Goal: Information Seeking & Learning: Learn about a topic

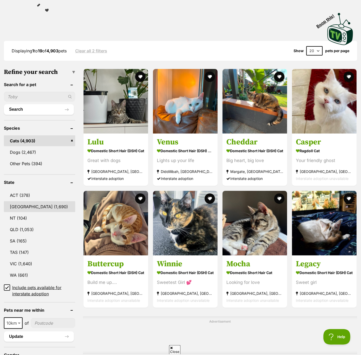
click at [14, 204] on link "[GEOGRAPHIC_DATA] (1,690)" at bounding box center [39, 206] width 71 height 11
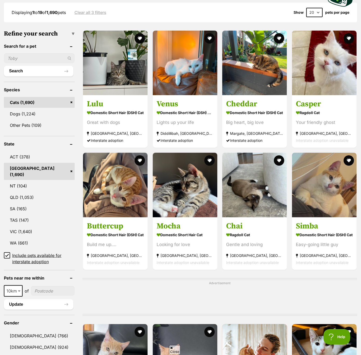
scroll to position [141, 0]
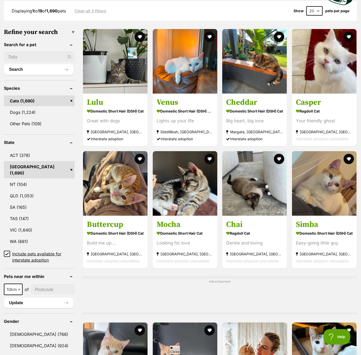
click at [5, 252] on icon at bounding box center [7, 254] width 4 height 4
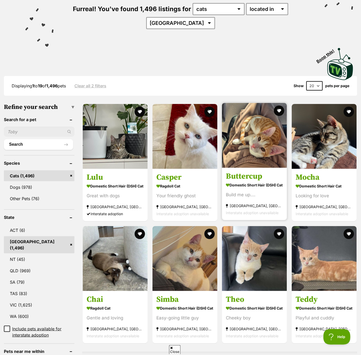
scroll to position [94, 0]
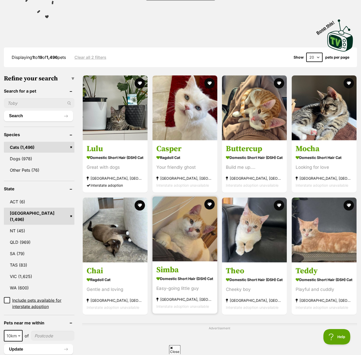
click at [184, 233] on img at bounding box center [185, 229] width 65 height 65
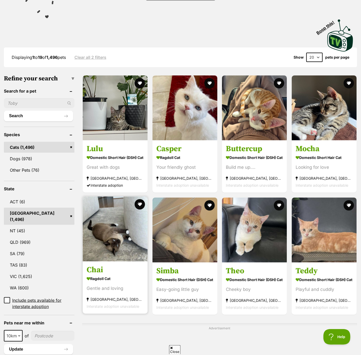
click at [119, 233] on img at bounding box center [115, 229] width 65 height 65
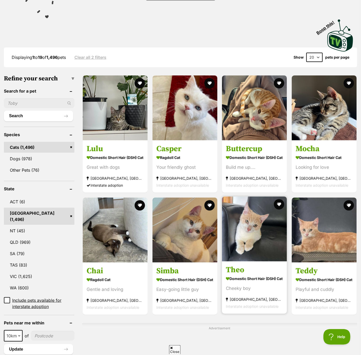
click at [265, 236] on img at bounding box center [254, 229] width 65 height 65
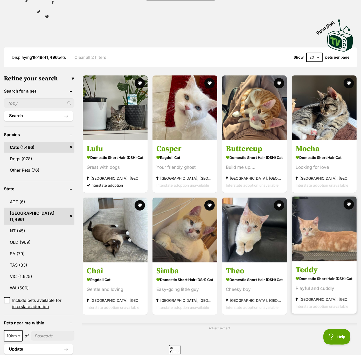
click at [332, 240] on img at bounding box center [324, 229] width 65 height 65
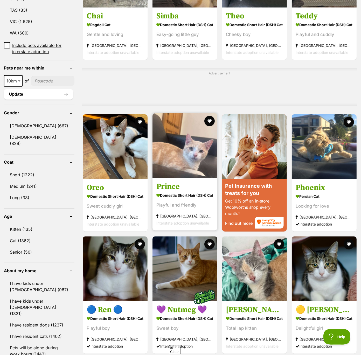
scroll to position [370, 0]
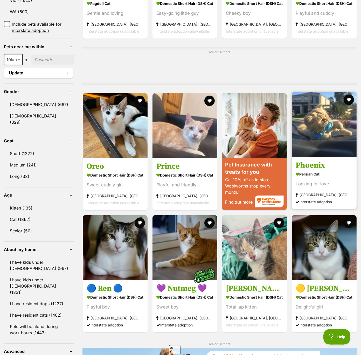
click at [333, 133] on img at bounding box center [324, 124] width 65 height 65
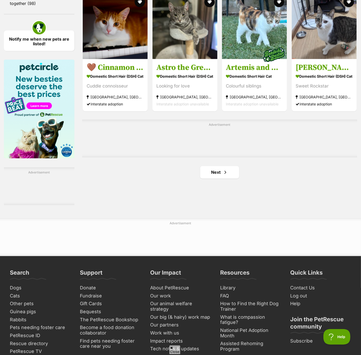
scroll to position [768, 0]
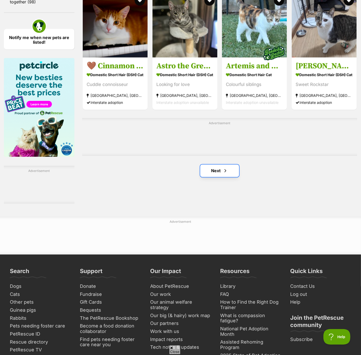
click at [222, 175] on link "Next" at bounding box center [219, 171] width 39 height 12
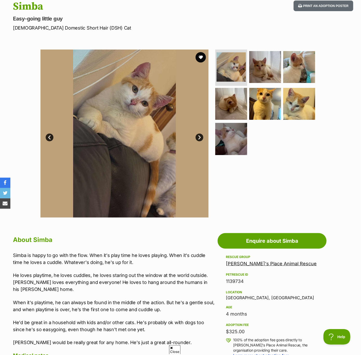
scroll to position [68, 0]
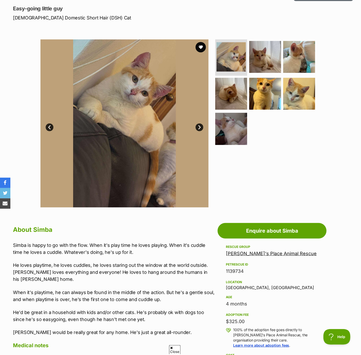
click at [200, 125] on link "Next" at bounding box center [200, 127] width 8 height 8
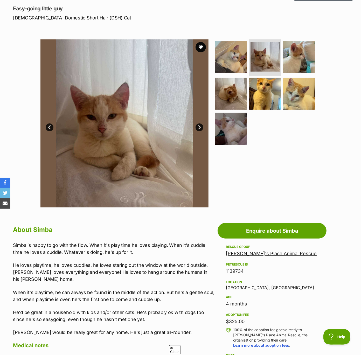
click at [200, 125] on link "Next" at bounding box center [200, 127] width 8 height 8
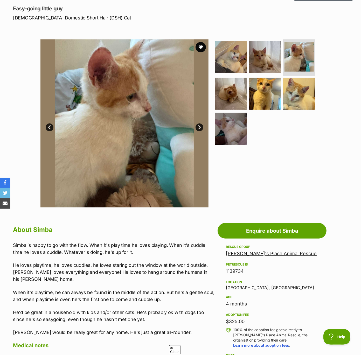
click at [200, 125] on link "Next" at bounding box center [200, 127] width 8 height 8
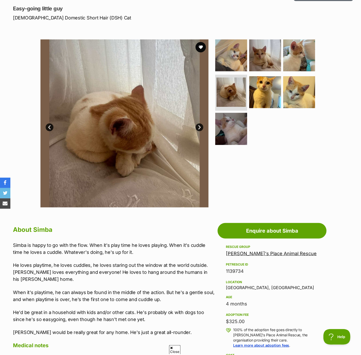
click at [200, 125] on link "Next" at bounding box center [200, 127] width 8 height 8
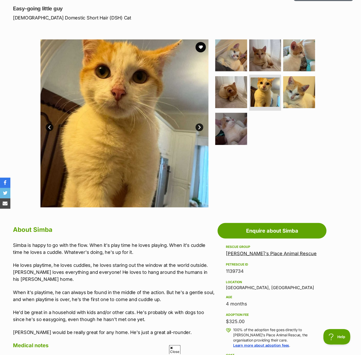
click at [200, 125] on link "Next" at bounding box center [200, 127] width 8 height 8
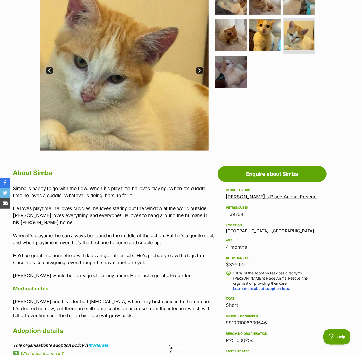
scroll to position [129, 0]
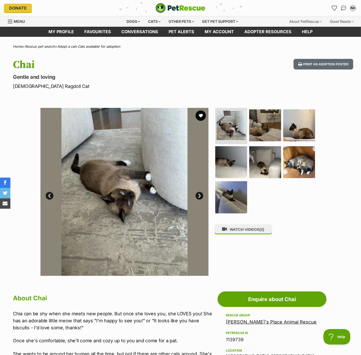
click at [200, 195] on link "Next" at bounding box center [200, 196] width 8 height 8
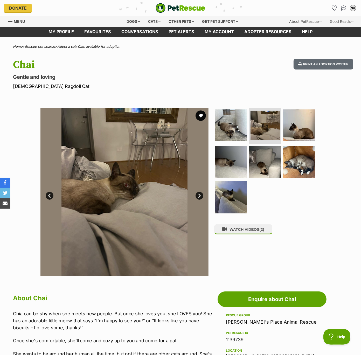
click at [200, 195] on link "Next" at bounding box center [200, 196] width 8 height 8
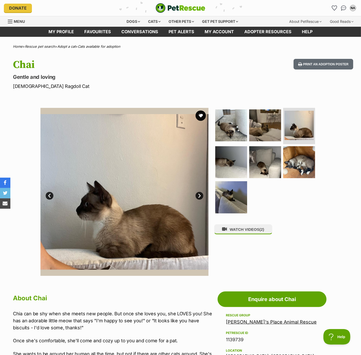
click at [200, 195] on link "Next" at bounding box center [200, 196] width 8 height 8
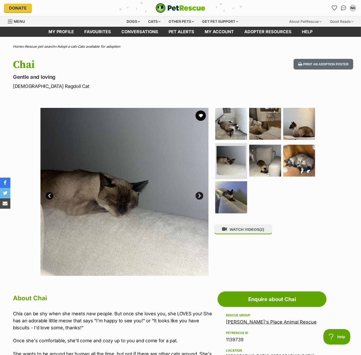
click at [200, 195] on link "Next" at bounding box center [200, 196] width 8 height 8
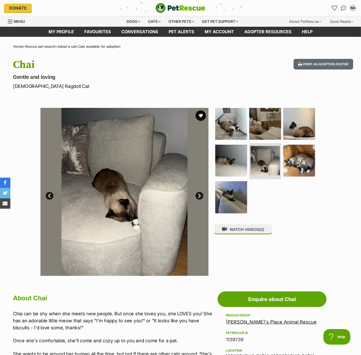
click at [199, 195] on link "Next" at bounding box center [200, 196] width 8 height 8
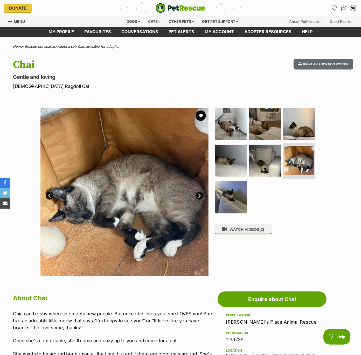
click at [199, 195] on link "Next" at bounding box center [200, 196] width 8 height 8
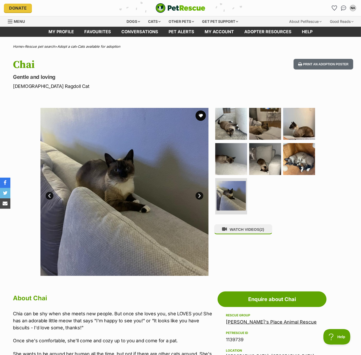
click at [199, 195] on link "Next" at bounding box center [200, 196] width 8 height 8
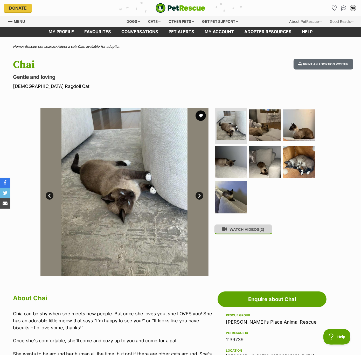
click at [245, 228] on button "WATCH VIDEOS (2)" at bounding box center [243, 229] width 58 height 10
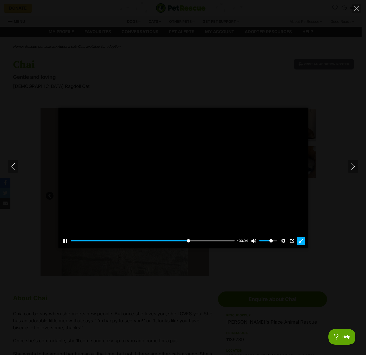
click at [301, 240] on button "Exit fullscreen Enter fullscreen" at bounding box center [301, 241] width 8 height 8
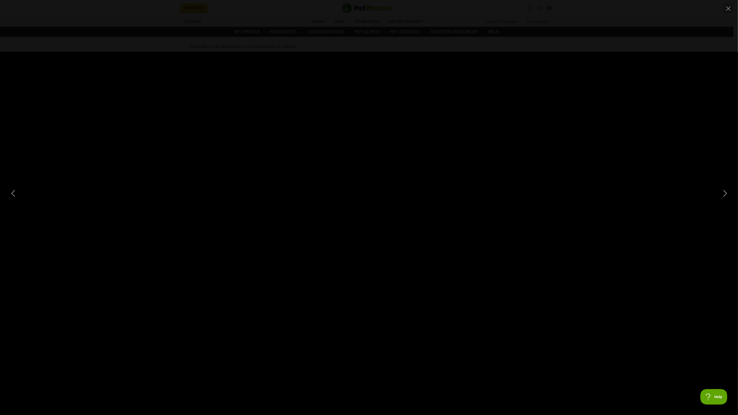
type input "100"
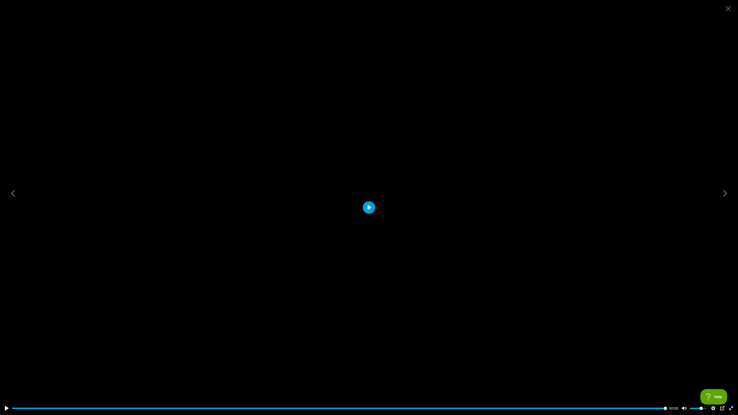
click at [361, 202] on div at bounding box center [369, 207] width 738 height 415
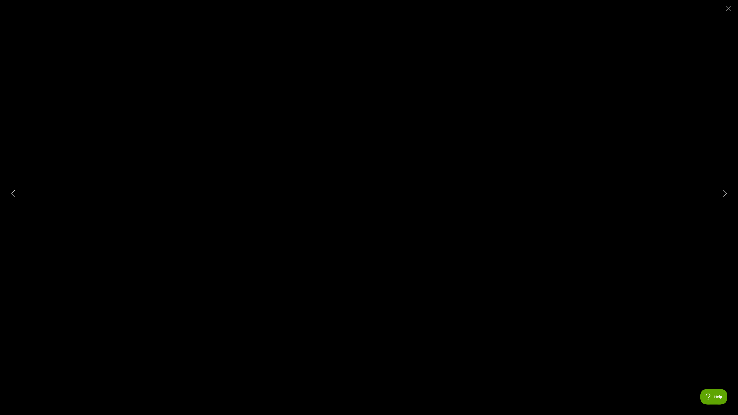
type input "100"
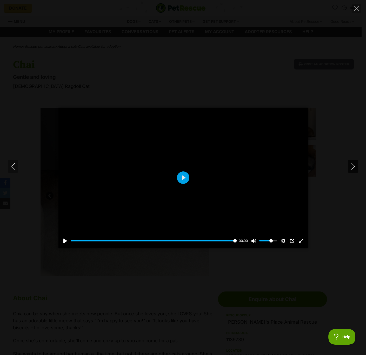
click at [348, 162] on button "Next" at bounding box center [352, 166] width 10 height 13
click at [301, 240] on button "Exit fullscreen Enter fullscreen" at bounding box center [301, 241] width 8 height 8
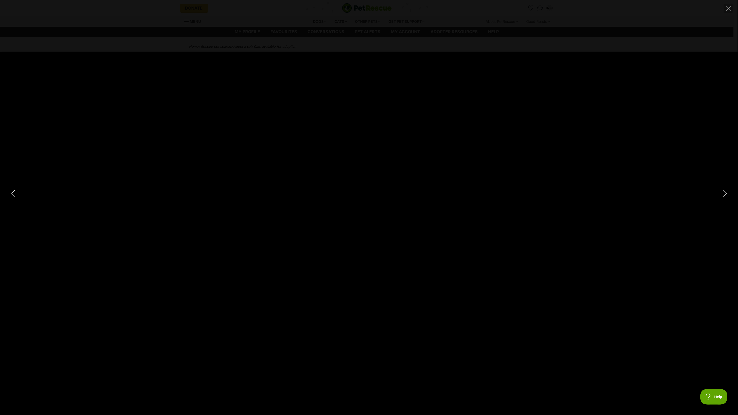
type input "100"
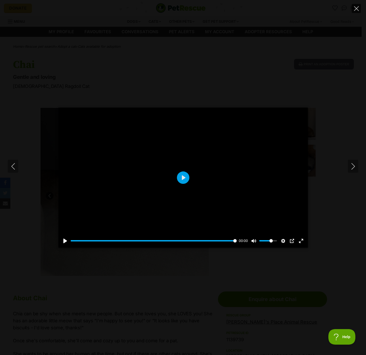
click at [358, 9] on icon "Close" at bounding box center [356, 8] width 5 height 5
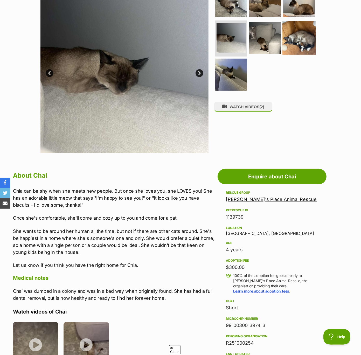
scroll to position [148, 0]
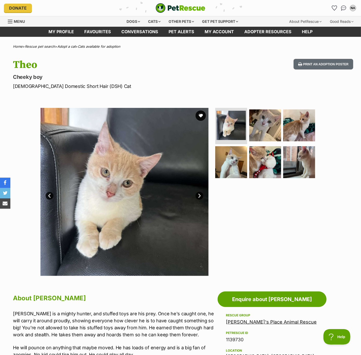
click at [199, 196] on link "Next" at bounding box center [200, 196] width 8 height 8
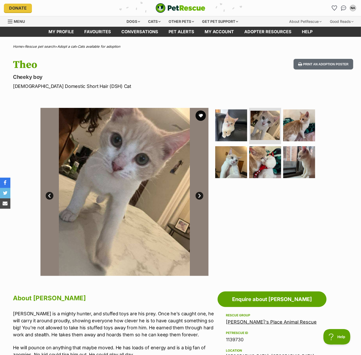
click at [199, 196] on link "Next" at bounding box center [200, 196] width 8 height 8
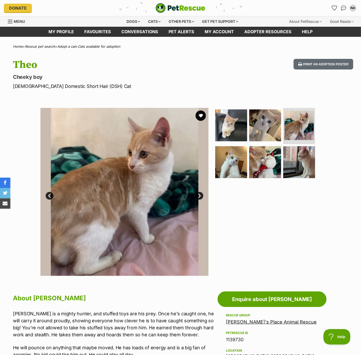
scroll to position [40, 0]
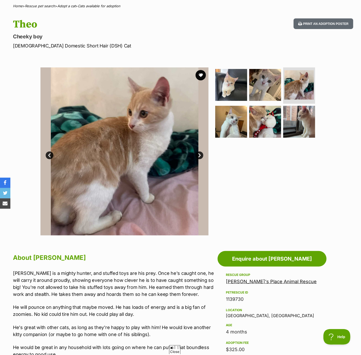
click at [202, 153] on link "Next" at bounding box center [200, 156] width 8 height 8
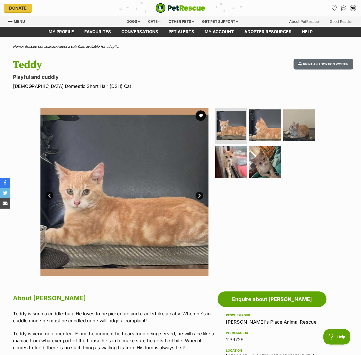
click at [198, 194] on link "Next" at bounding box center [200, 196] width 8 height 8
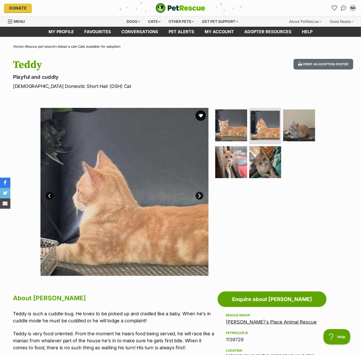
click at [198, 194] on link "Next" at bounding box center [200, 196] width 8 height 8
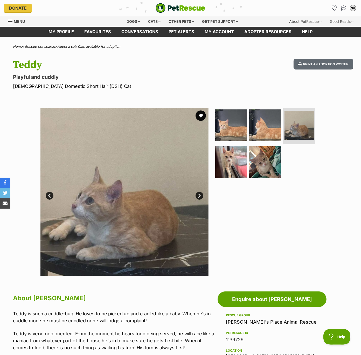
click at [198, 194] on link "Next" at bounding box center [200, 196] width 8 height 8
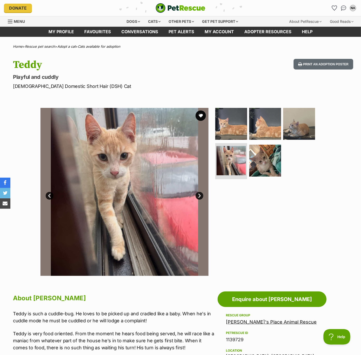
click at [198, 194] on link "Next" at bounding box center [200, 196] width 8 height 8
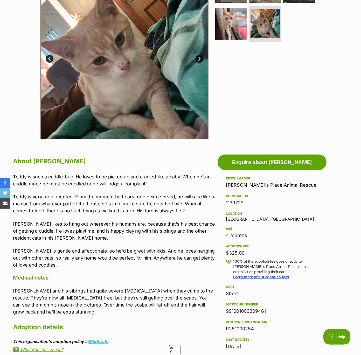
scroll to position [137, 0]
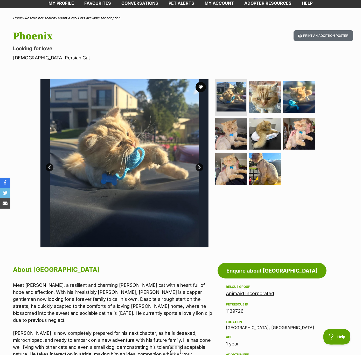
scroll to position [29, 0]
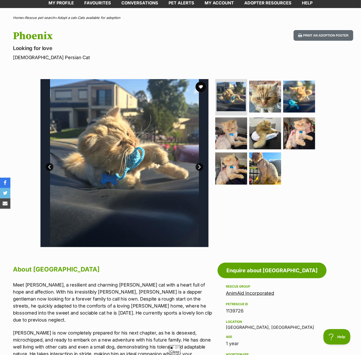
click at [146, 157] on img at bounding box center [124, 163] width 168 height 168
click at [200, 166] on link "Next" at bounding box center [200, 167] width 8 height 8
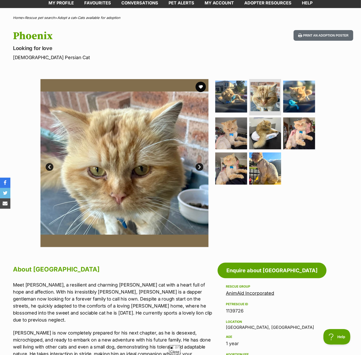
click at [200, 166] on link "Next" at bounding box center [200, 167] width 8 height 8
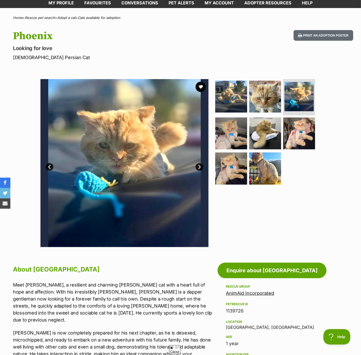
click at [200, 166] on link "Next" at bounding box center [200, 167] width 8 height 8
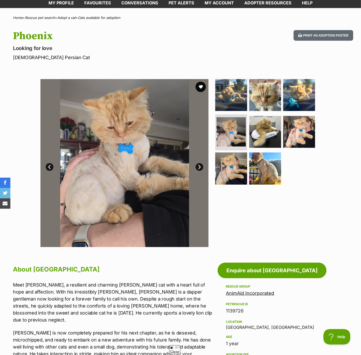
click at [200, 166] on link "Next" at bounding box center [200, 167] width 8 height 8
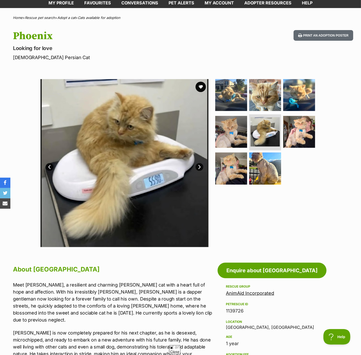
click at [200, 166] on link "Next" at bounding box center [200, 167] width 8 height 8
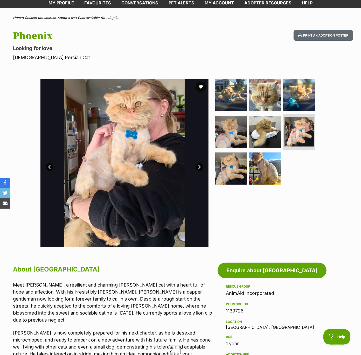
click at [200, 166] on link "Next" at bounding box center [200, 167] width 8 height 8
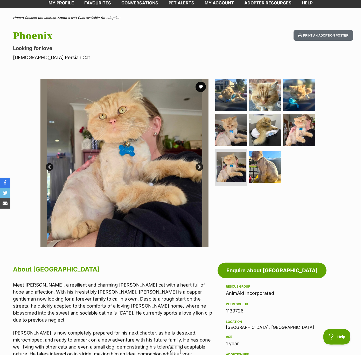
click at [200, 166] on link "Next" at bounding box center [200, 167] width 8 height 8
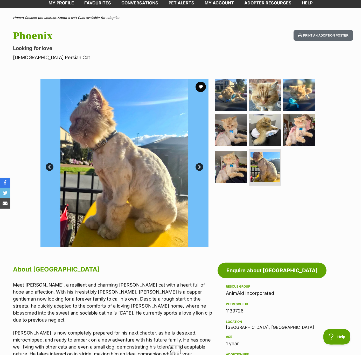
click at [200, 166] on link "Next" at bounding box center [200, 167] width 8 height 8
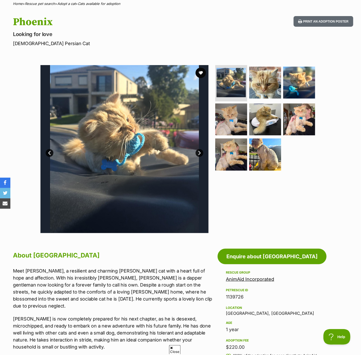
scroll to position [0, 0]
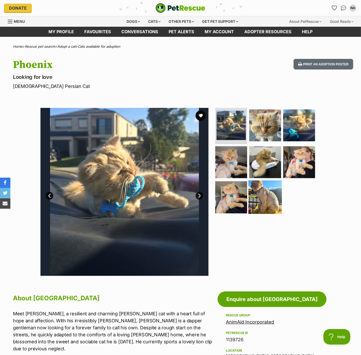
click at [266, 201] on img at bounding box center [265, 197] width 33 height 33
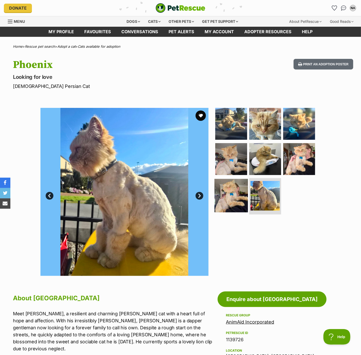
click at [237, 199] on img at bounding box center [231, 195] width 33 height 33
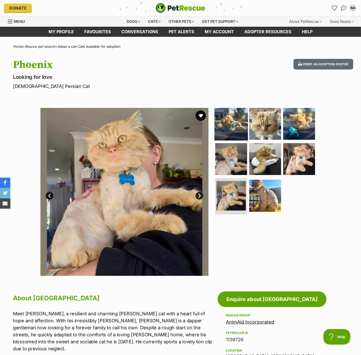
click at [232, 108] on img at bounding box center [231, 123] width 33 height 33
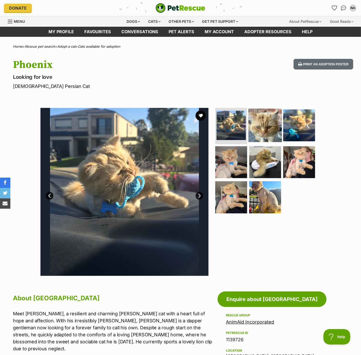
click at [260, 123] on img at bounding box center [265, 125] width 33 height 33
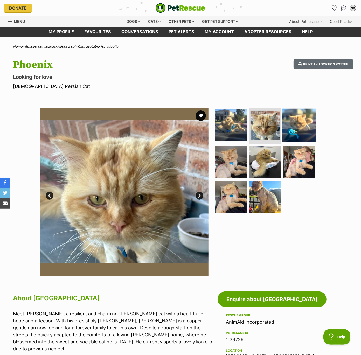
click at [297, 127] on img at bounding box center [299, 125] width 33 height 33
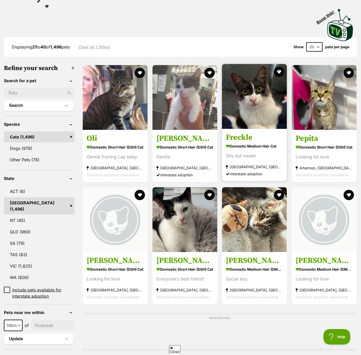
scroll to position [136, 0]
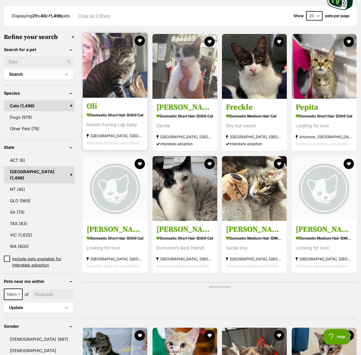
click at [100, 45] on img at bounding box center [115, 65] width 65 height 65
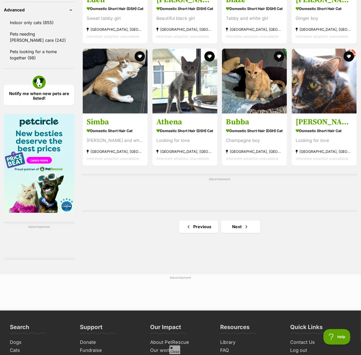
scroll to position [718, 0]
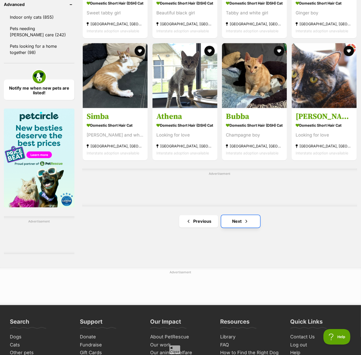
click at [241, 225] on link "Next" at bounding box center [240, 221] width 39 height 12
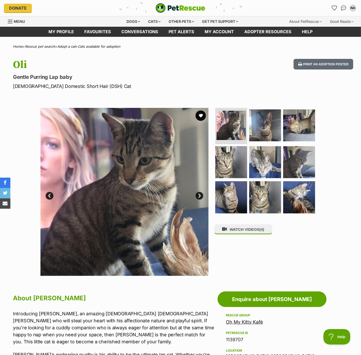
click at [201, 194] on link "Next" at bounding box center [200, 196] width 8 height 8
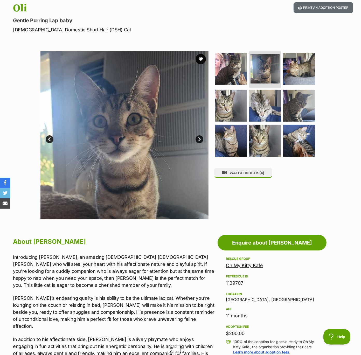
scroll to position [57, 0]
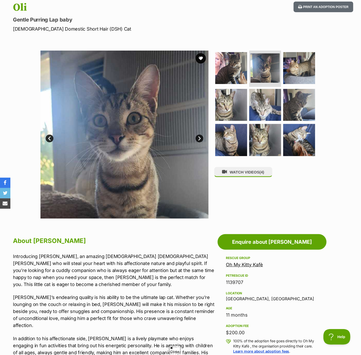
click at [197, 138] on link "Next" at bounding box center [200, 139] width 8 height 8
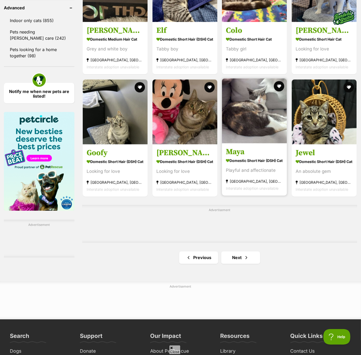
scroll to position [716, 0]
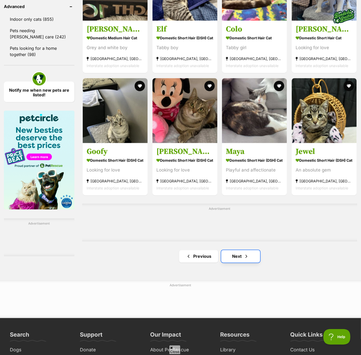
click at [231, 254] on link "Next" at bounding box center [240, 256] width 39 height 12
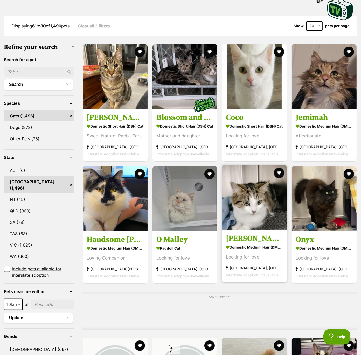
scroll to position [134, 0]
